Goal: Book appointment/travel/reservation

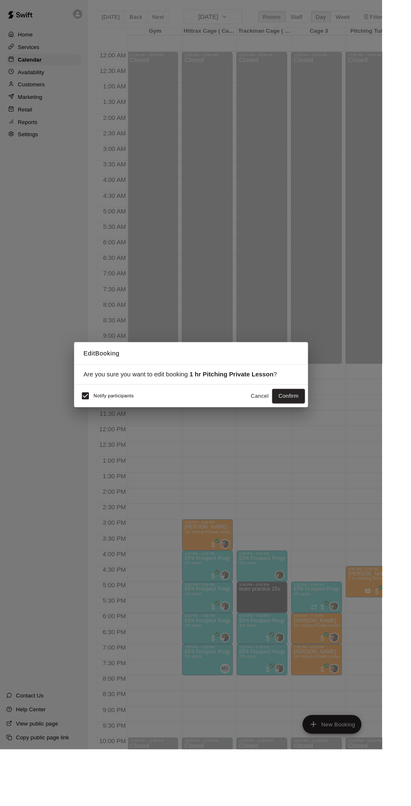
scroll to position [44, 57]
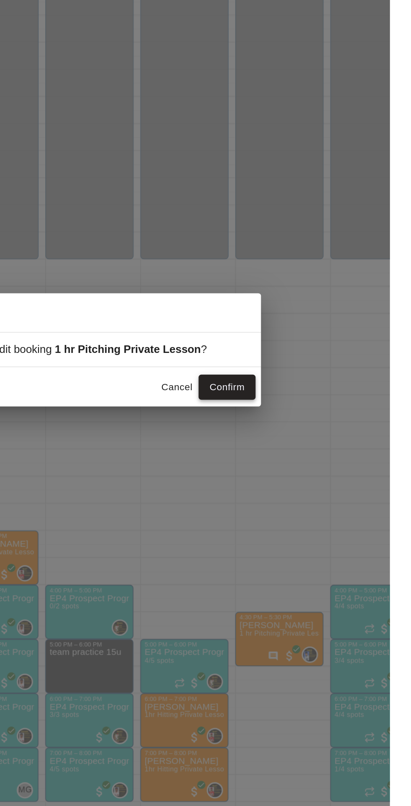
click at [328, 434] on button "Confirm" at bounding box center [310, 427] width 35 height 16
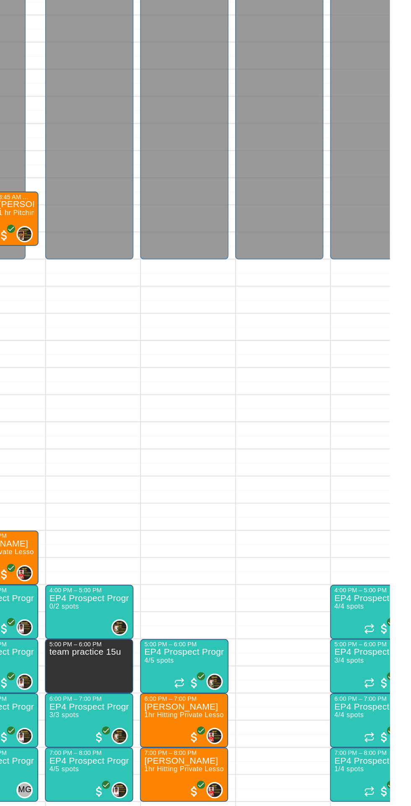
scroll to position [0, 0]
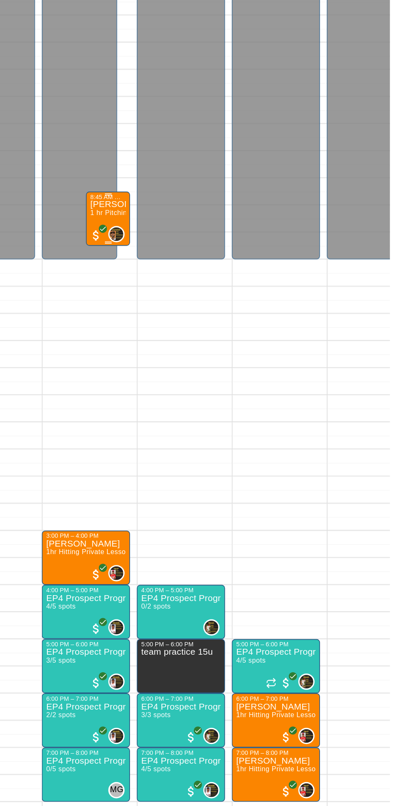
click at [229, 321] on div "[PERSON_NAME] 1 hr Pitching Private Lesson" at bounding box center [237, 714] width 22 height 806
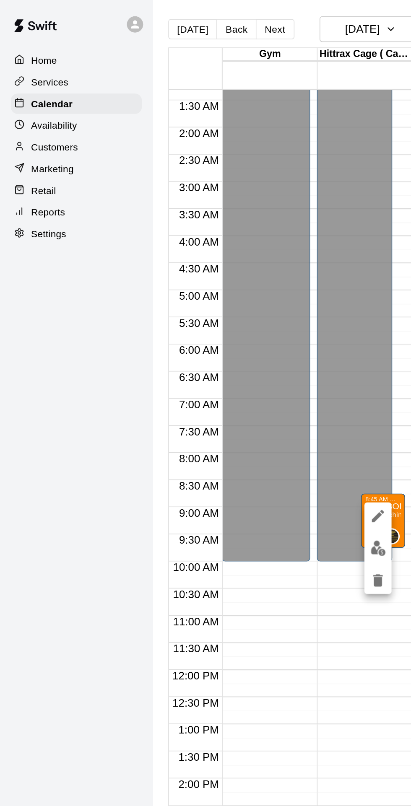
click at [229, 318] on icon "edit" at bounding box center [234, 319] width 10 height 10
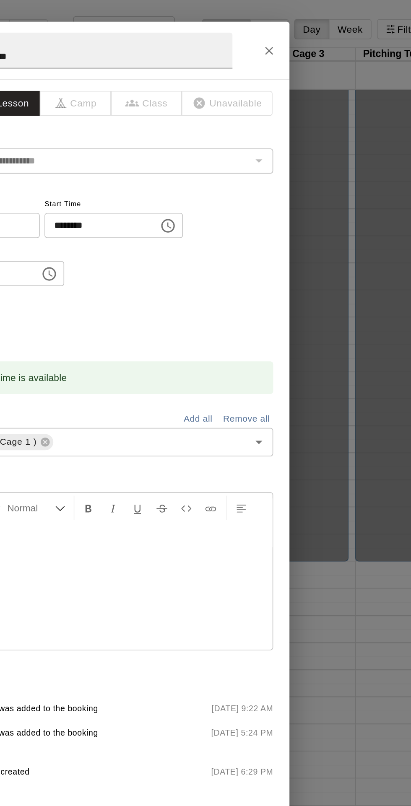
click at [226, 147] on input "********" at bounding box center [212, 140] width 65 height 16
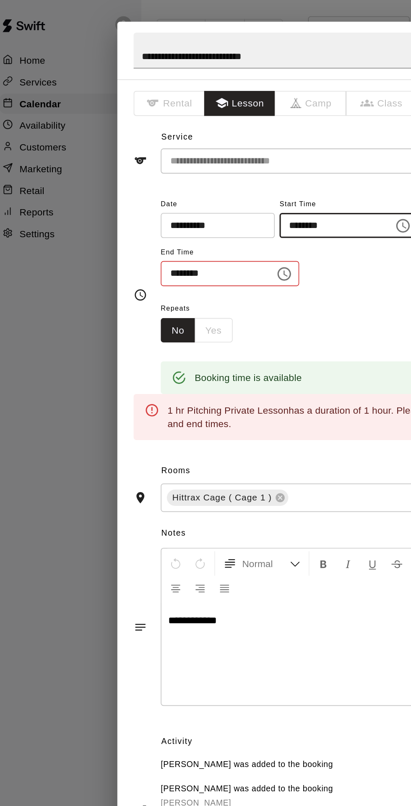
type input "********"
click at [130, 177] on input "********" at bounding box center [139, 169] width 65 height 16
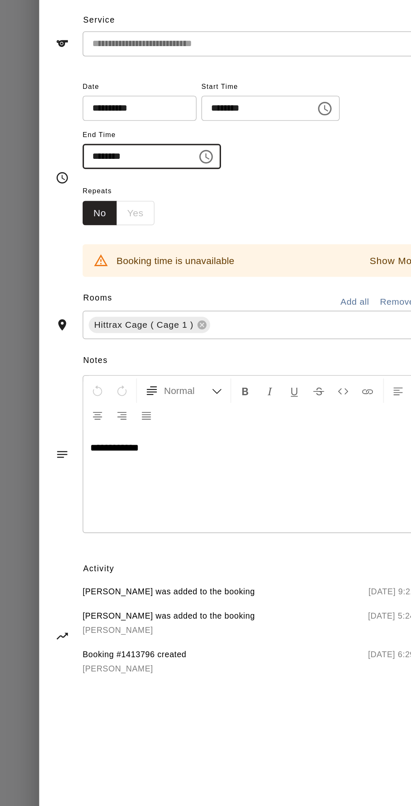
type input "********"
click at [240, 212] on div "Repeats No Yes" at bounding box center [214, 198] width 215 height 26
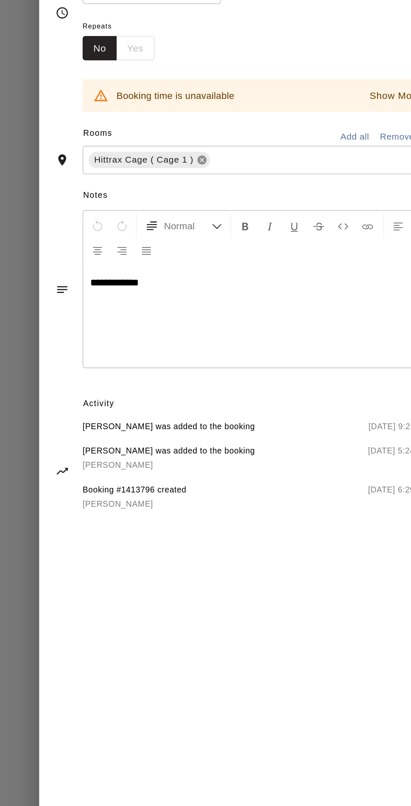
click at [183, 276] on icon at bounding box center [179, 273] width 5 height 5
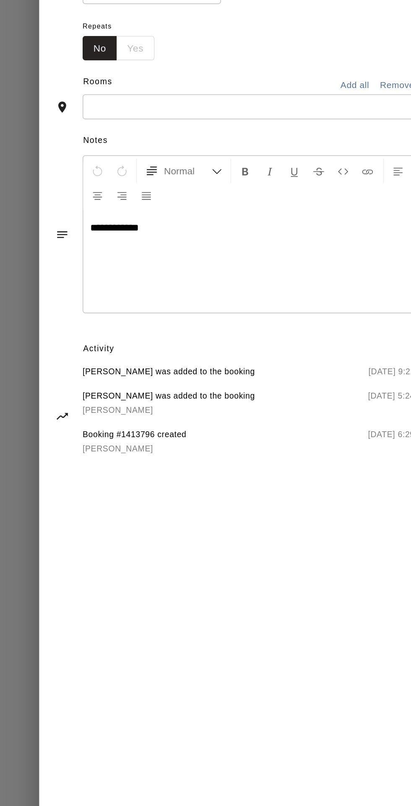
click at [206, 246] on input "text" at bounding box center [207, 240] width 196 height 10
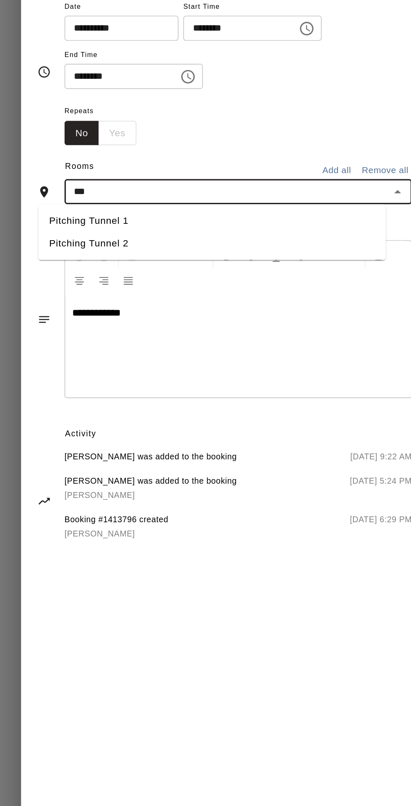
type input "****"
click at [144, 265] on li "Pitching Tunnel 1" at bounding box center [197, 259] width 215 height 14
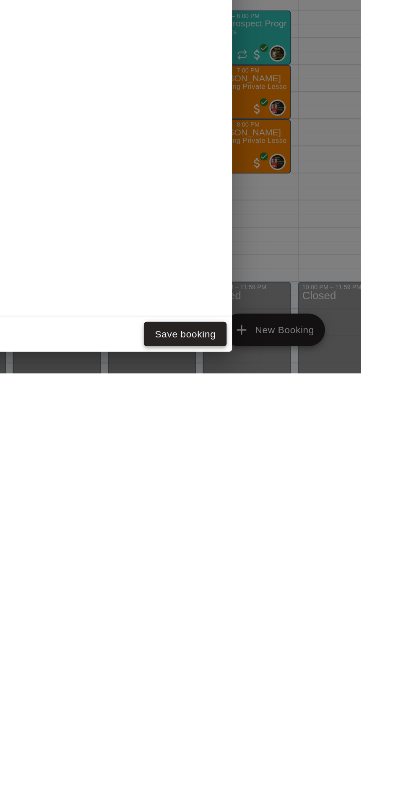
click at [321, 790] on button "Save booking" at bounding box center [302, 783] width 51 height 16
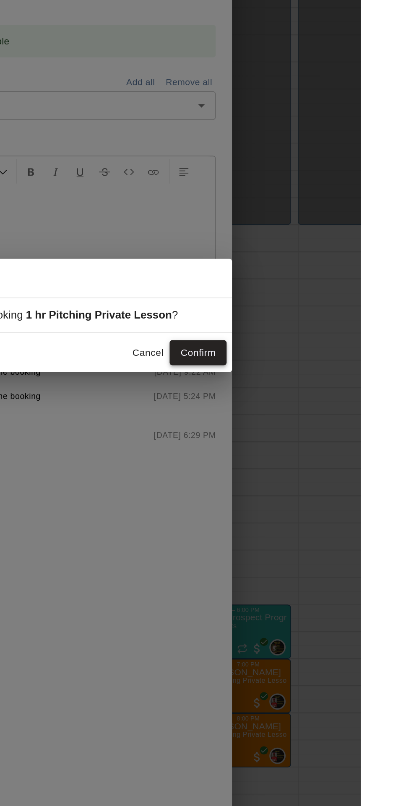
click at [320, 434] on button "Confirm" at bounding box center [310, 427] width 35 height 16
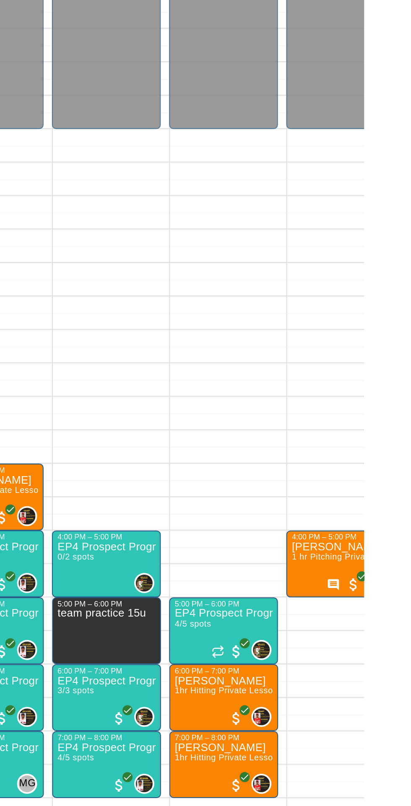
scroll to position [44, 0]
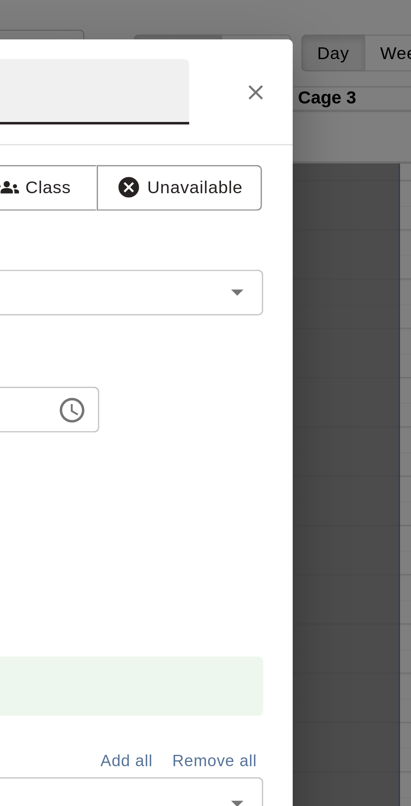
click at [326, 39] on button "Close" at bounding box center [318, 31] width 15 height 15
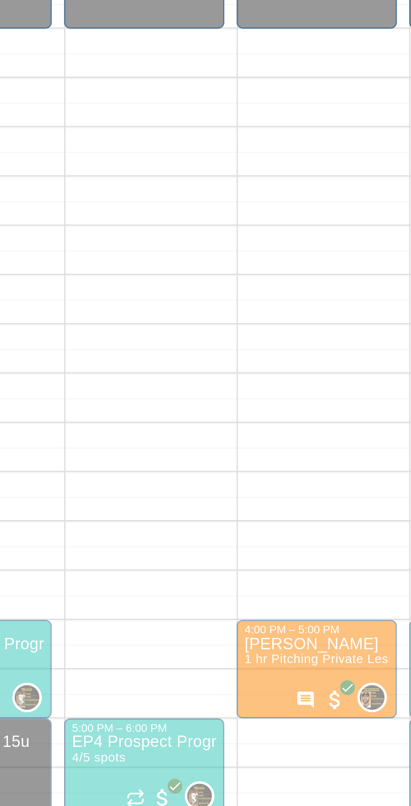
scroll to position [44, 57]
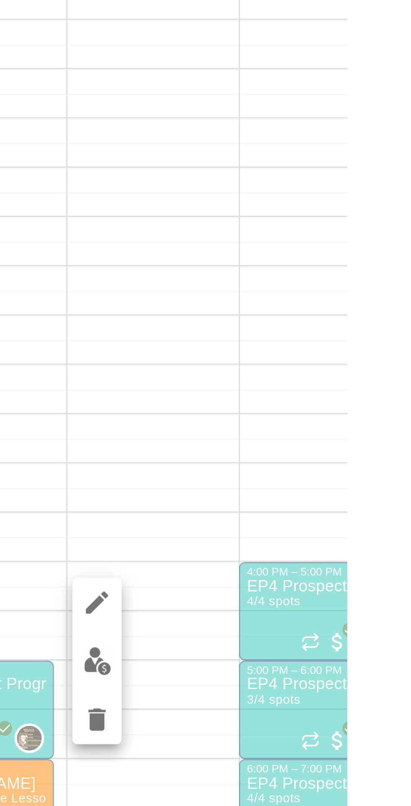
click at [324, 585] on img "edit" at bounding box center [326, 582] width 10 height 10
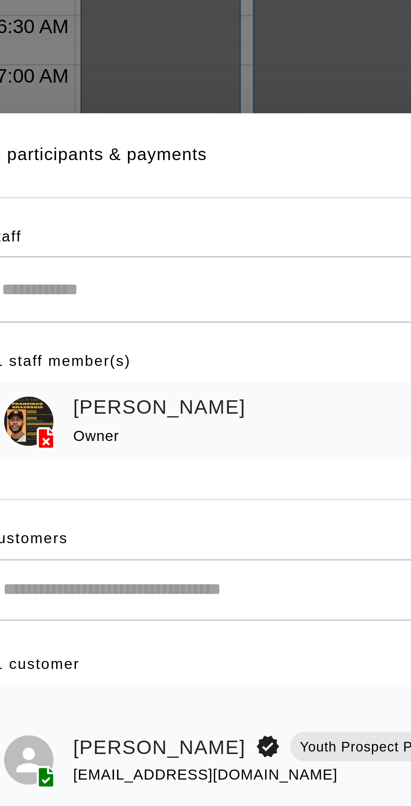
click at [191, 330] on input "Search staff" at bounding box center [213, 322] width 207 height 15
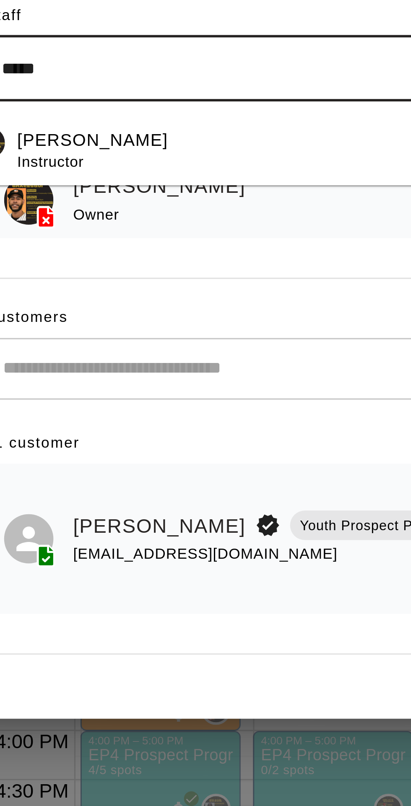
click at [173, 359] on div "[PERSON_NAME] Instructor" at bounding box center [211, 351] width 187 height 16
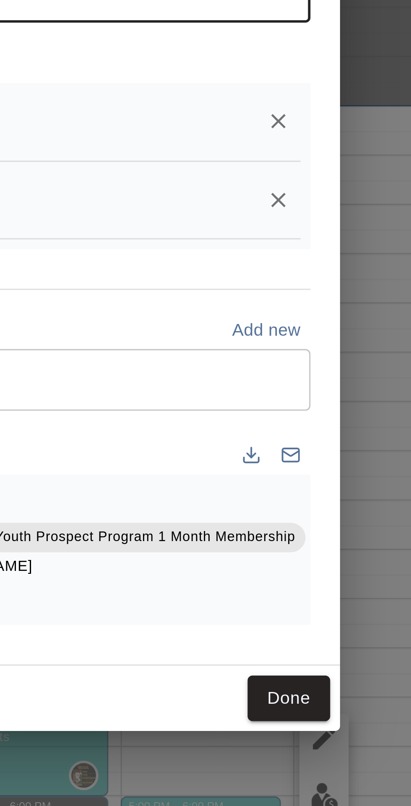
type input "*****"
click at [315, 356] on icon "Remove" at bounding box center [310, 352] width 8 height 8
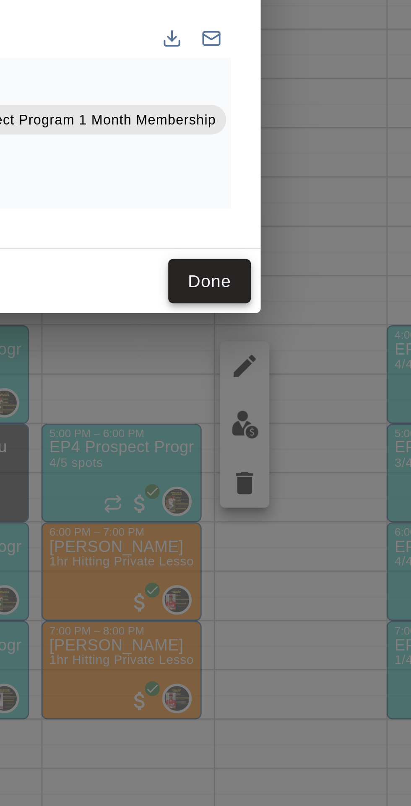
click at [328, 541] on button "Done" at bounding box center [314, 533] width 28 height 16
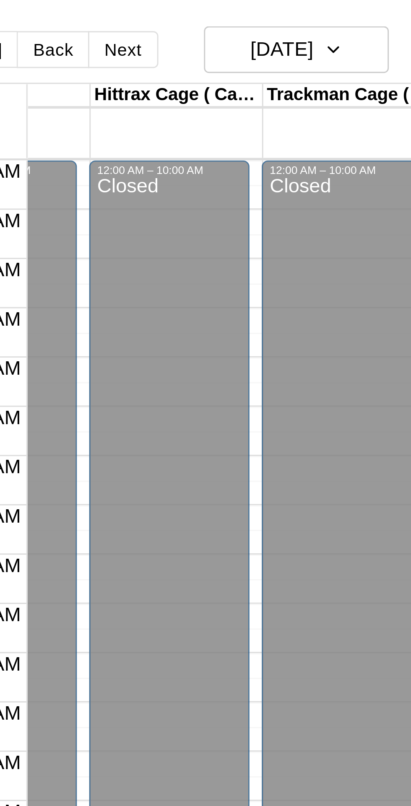
scroll to position [0, 37]
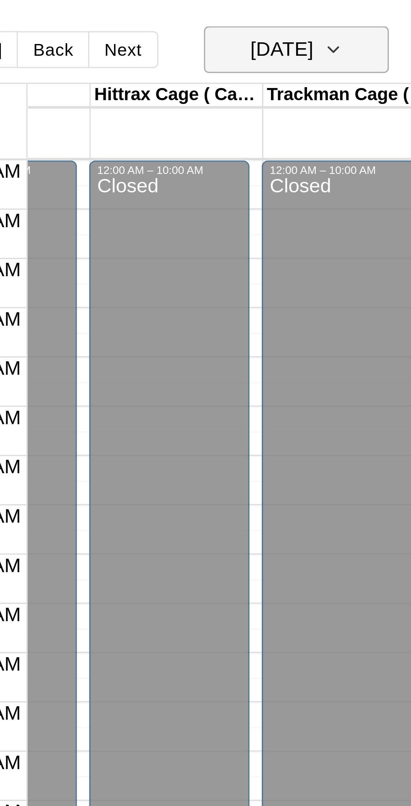
click at [254, 18] on button "[DATE]" at bounding box center [229, 18] width 63 height 16
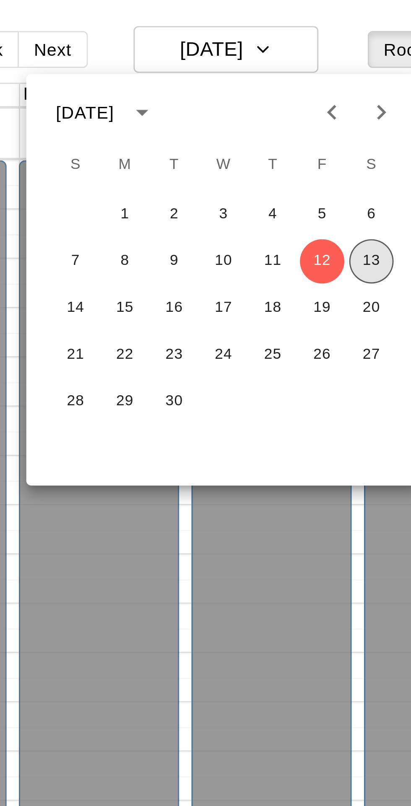
click at [281, 91] on button "13" at bounding box center [278, 90] width 15 height 15
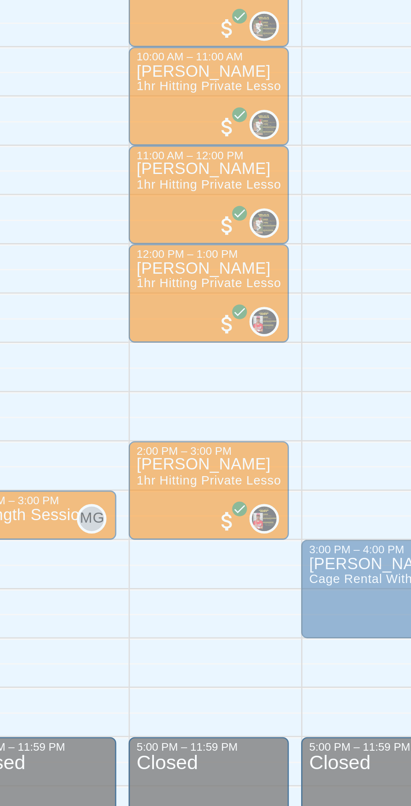
scroll to position [0, 3]
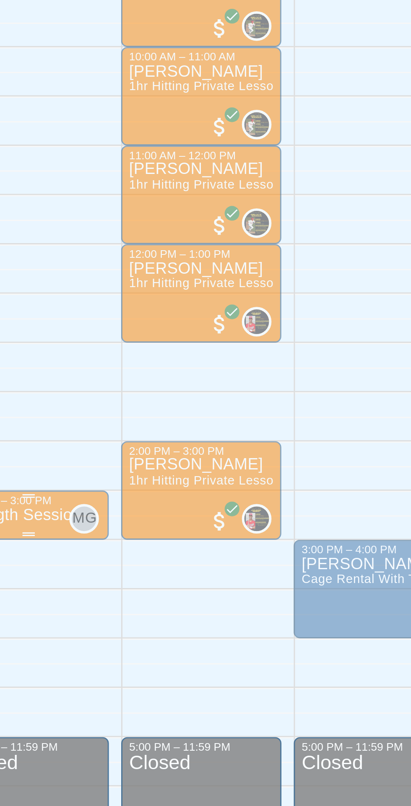
click at [174, 507] on div "MG 0" at bounding box center [178, 507] width 13 height 10
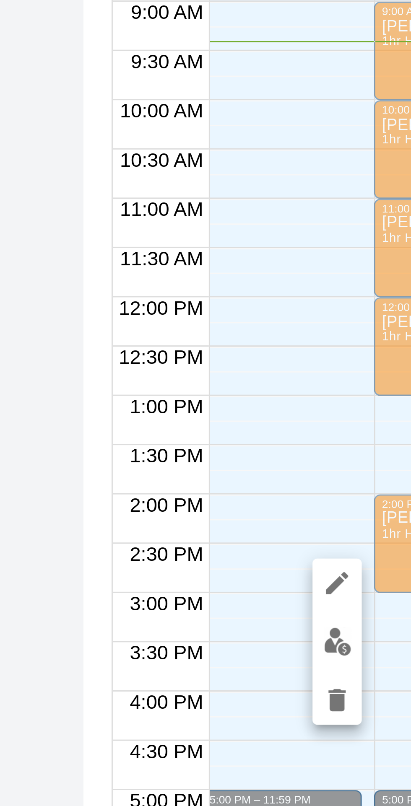
click at [182, 536] on img "edit" at bounding box center [181, 531] width 10 height 10
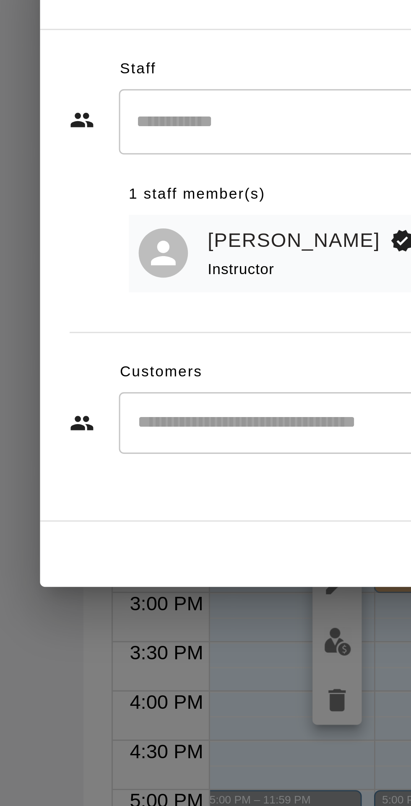
click at [161, 461] on input "Start typing to search customers..." at bounding box center [213, 456] width 207 height 8
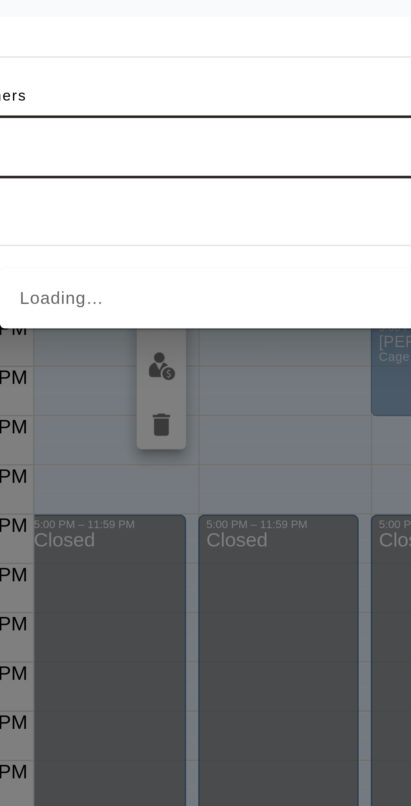
type input "****"
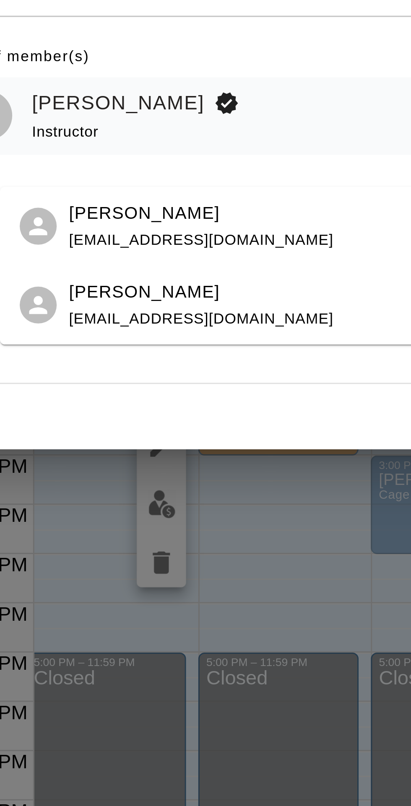
click at [185, 464] on div "[PERSON_NAME] [EMAIL_ADDRESS][DOMAIN_NAME]" at bounding box center [194, 463] width 90 height 18
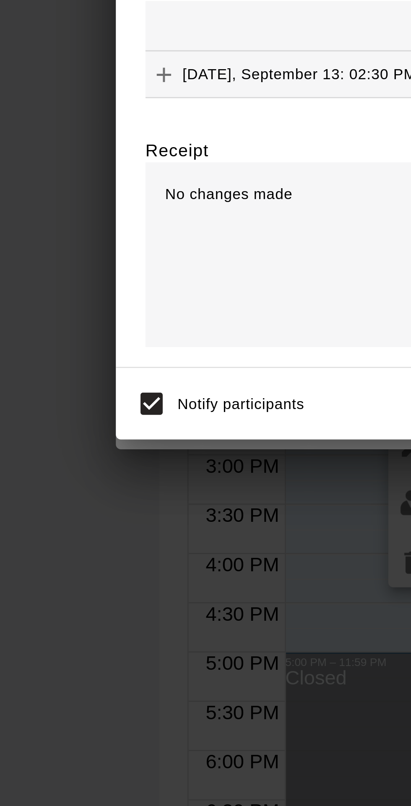
click at [100, 389] on icon "Add" at bounding box center [96, 385] width 8 height 8
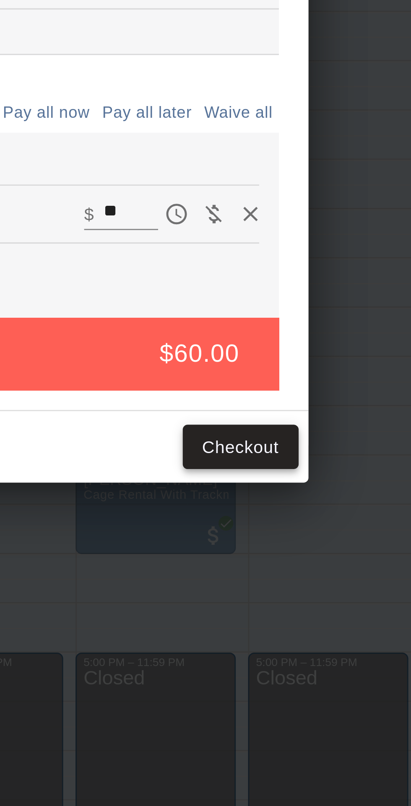
click at [328, 520] on button "Checkout" at bounding box center [308, 512] width 39 height 16
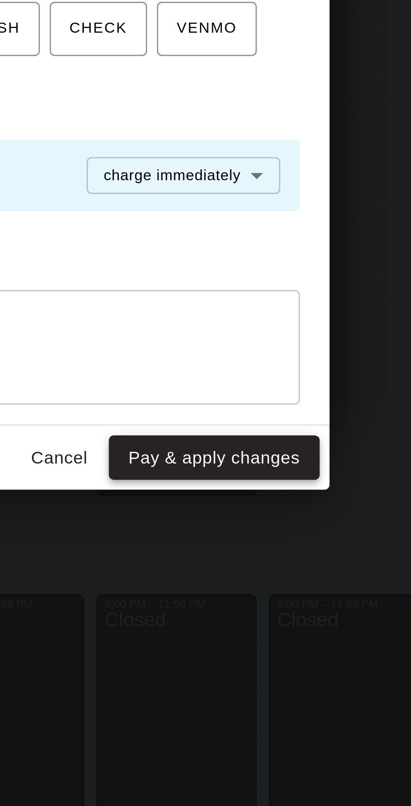
click at [320, 543] on button "Pay & apply changes" at bounding box center [292, 536] width 72 height 16
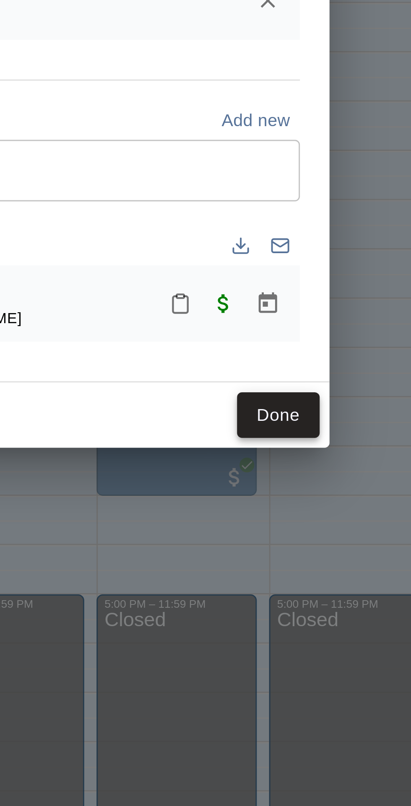
click at [328, 528] on button "Done" at bounding box center [314, 521] width 28 height 16
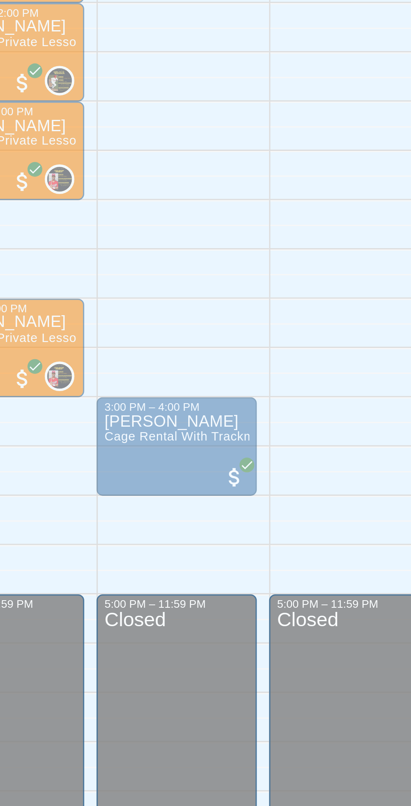
scroll to position [0, 0]
